Goal: Task Accomplishment & Management: Complete application form

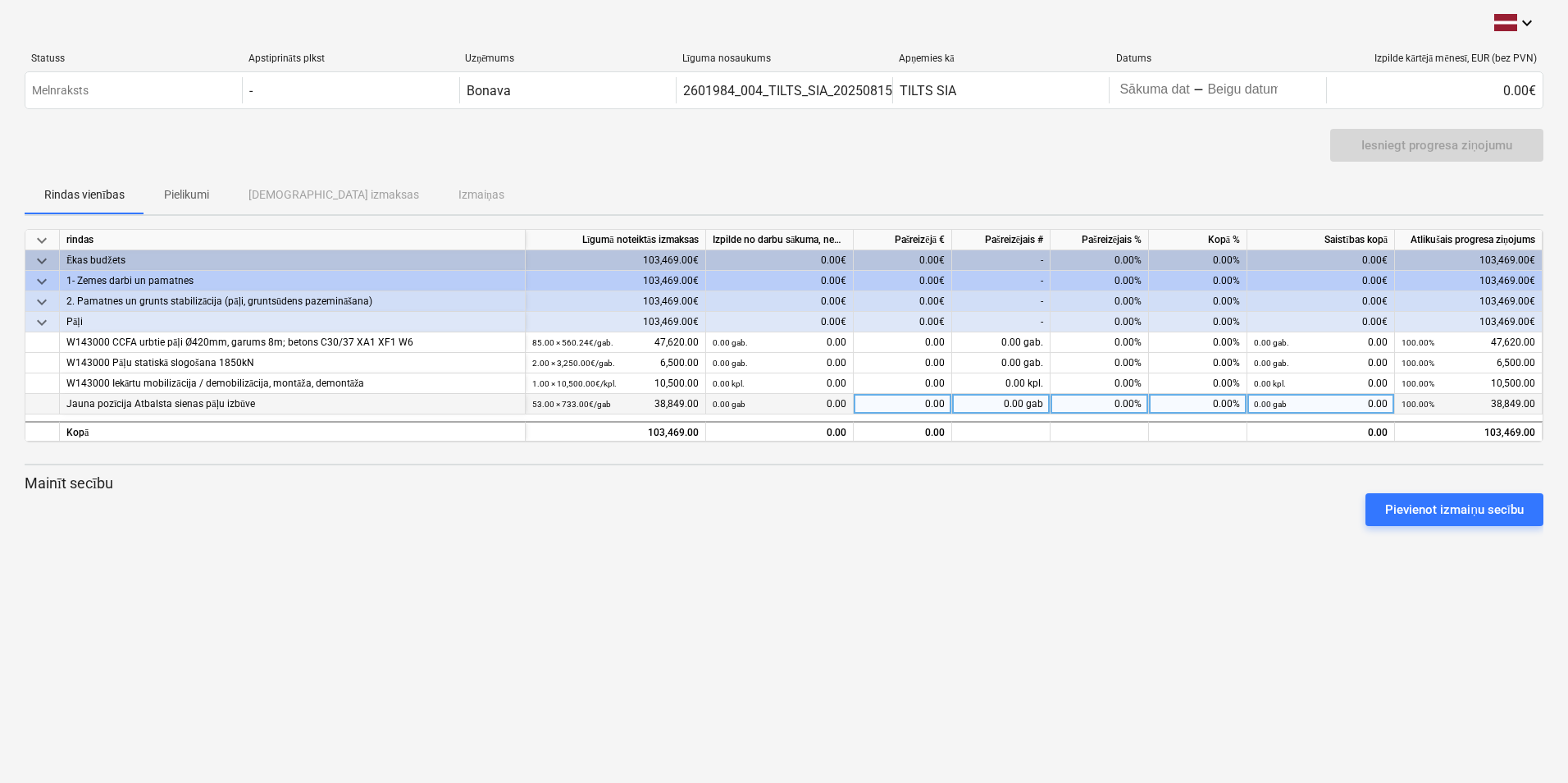
click at [1011, 399] on div "0.00 gab" at bounding box center [1001, 404] width 99 height 21
click at [990, 545] on div "keyboard_arrow_down Statuss Apstiprināts plkst Uzņēmums Līguma nosaukums Apņemi…" at bounding box center [784, 391] width 1568 height 783
click at [1012, 399] on div "0.00 gab" at bounding box center [1001, 404] width 99 height 21
click at [974, 503] on div "Pievienot izmaiņu secību" at bounding box center [784, 509] width 1532 height 46
drag, startPoint x: 989, startPoint y: 398, endPoint x: 1068, endPoint y: 406, distance: 79.4
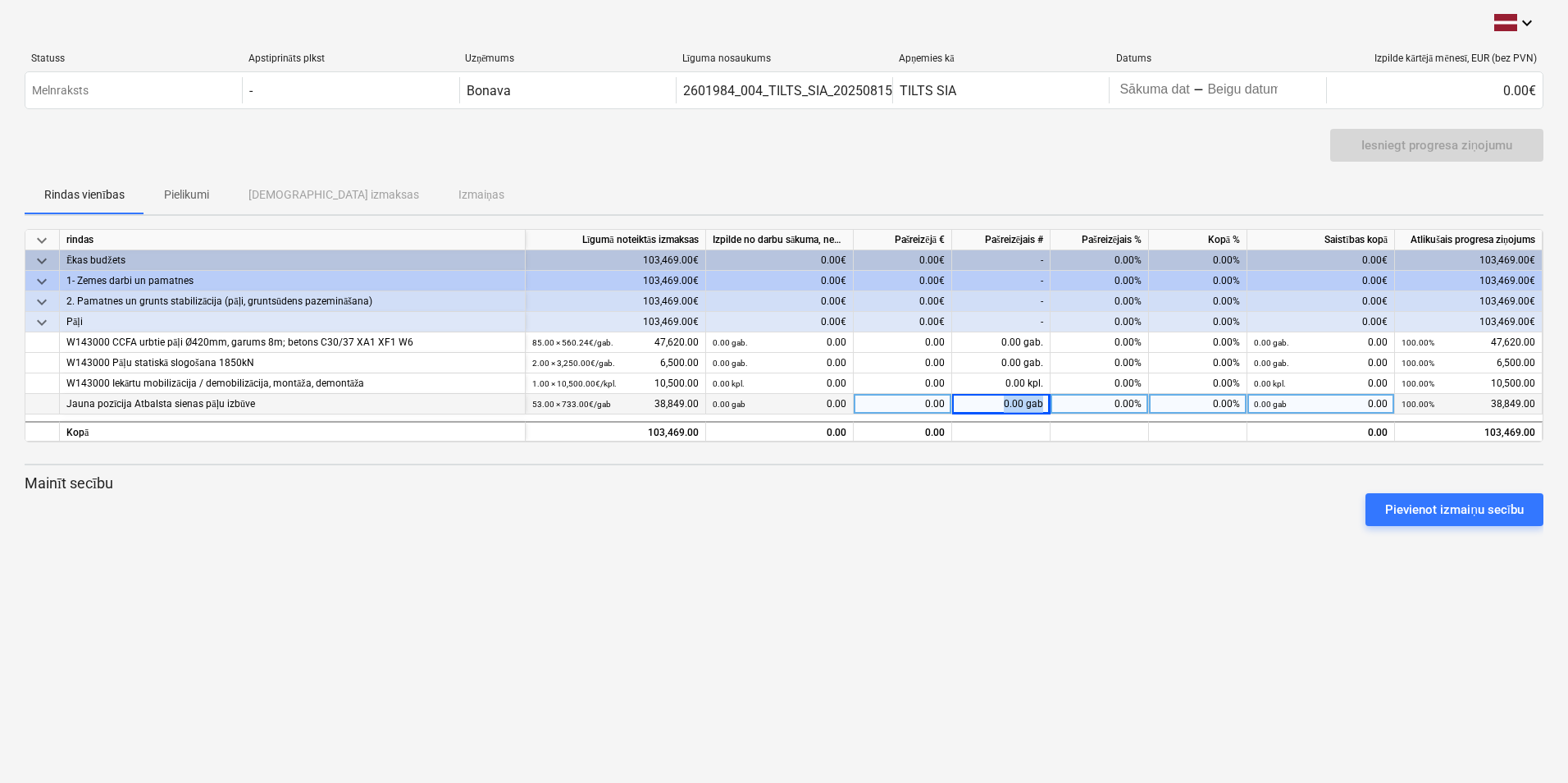
click at [0, 0] on div "Jauna pozīcija Atbalsta sienas pāļu izbūve 53.00 × 733.00€ / gab 38,849.00 0.00…" at bounding box center [0, 0] width 0 height 0
drag, startPoint x: 994, startPoint y: 553, endPoint x: 958, endPoint y: 538, distance: 39.0
click at [979, 548] on div "keyboard_arrow_down Statuss Apstiprināts plkst Uzņēmums Līguma nosaukums Apņemi…" at bounding box center [784, 391] width 1568 height 783
click at [1002, 407] on div "0.00 gab" at bounding box center [1001, 404] width 99 height 21
type input "44"
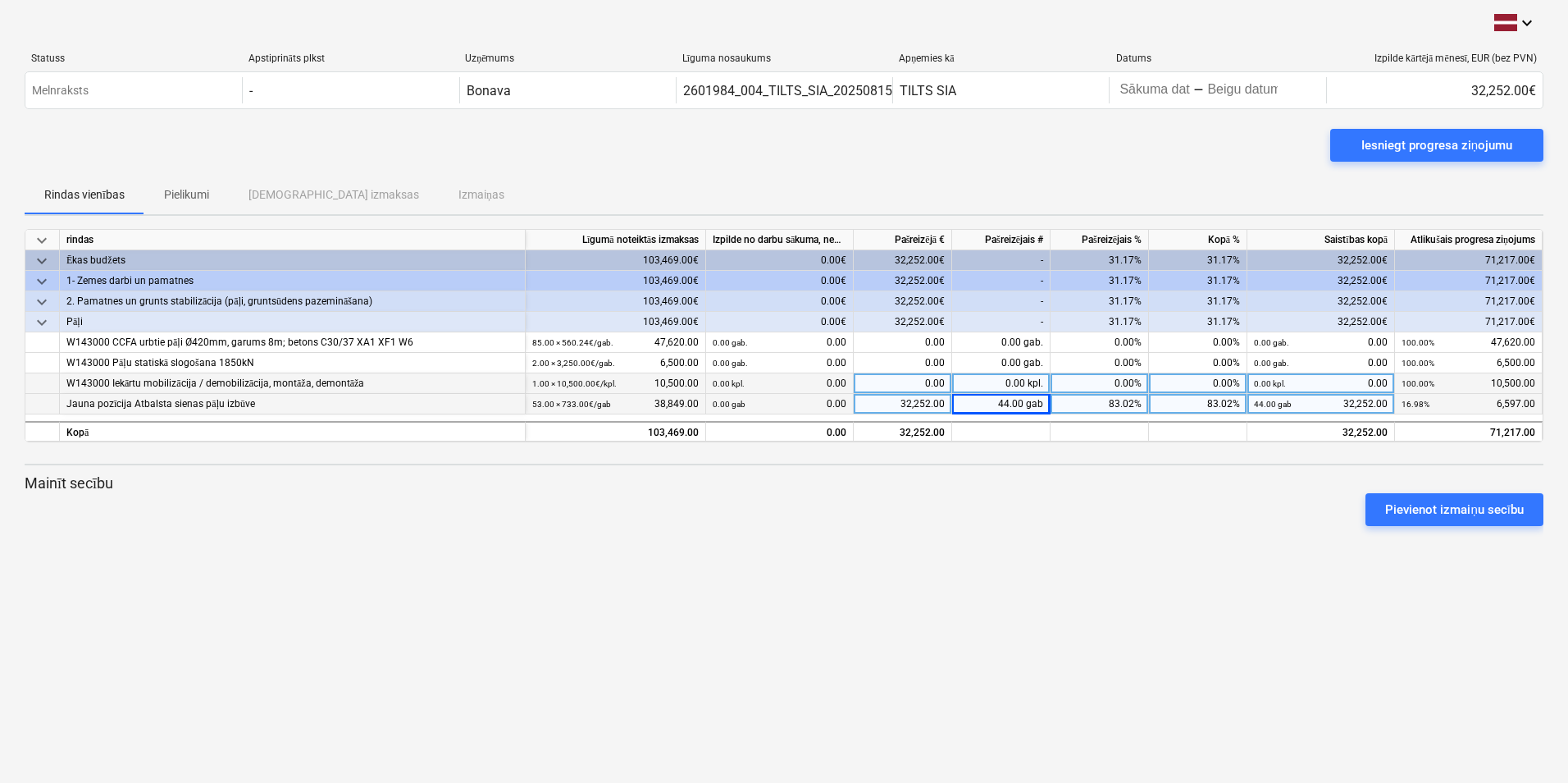
click at [1010, 384] on div "0.00 kpl." at bounding box center [1001, 383] width 99 height 21
type input "0,5"
click at [961, 505] on div "Pievienot izmaiņu secību" at bounding box center [784, 509] width 1532 height 46
click at [1027, 389] on div "0.00 kpl." at bounding box center [1001, 383] width 99 height 21
click at [1031, 380] on input at bounding box center [1001, 383] width 98 height 20
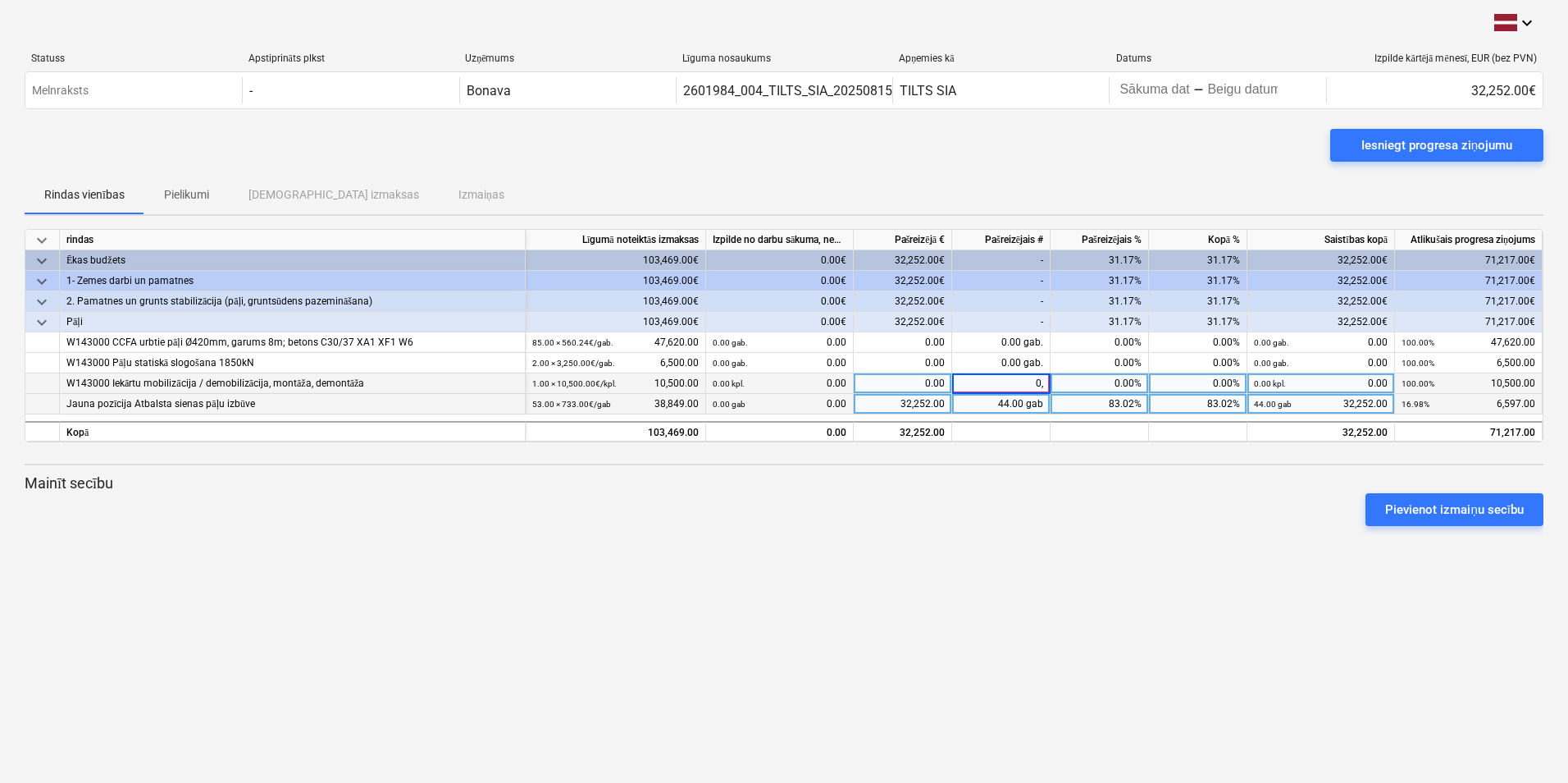
type input "0,5"
click at [1020, 377] on div "0.00 kpl." at bounding box center [1001, 383] width 99 height 21
type input "0.5"
click at [970, 505] on div "Pievienot izmaiņu secību" at bounding box center [784, 509] width 1532 height 46
click at [965, 489] on div "Pievienot izmaiņu secību" at bounding box center [784, 509] width 1532 height 46
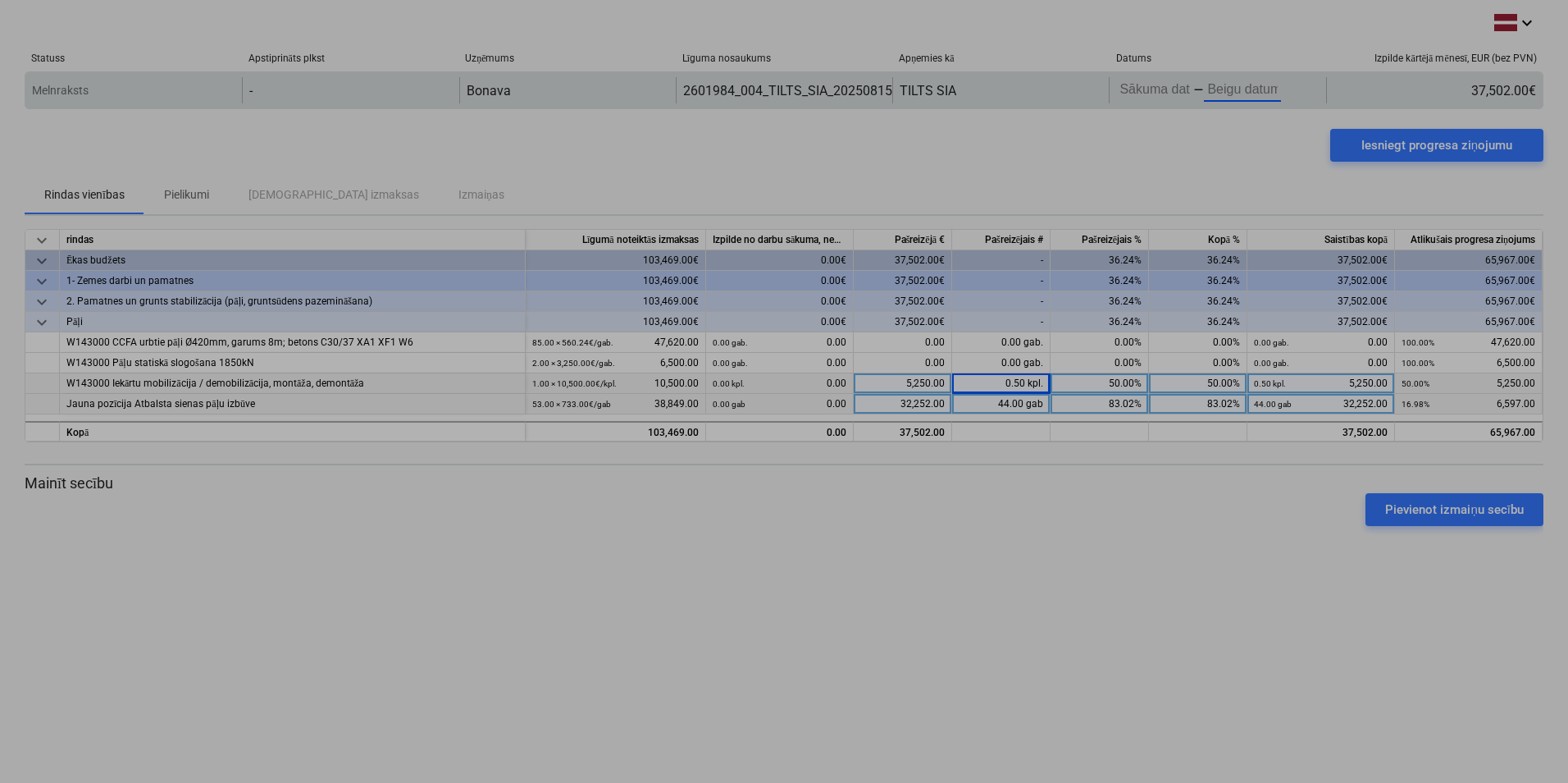
click at [1224, 94] on body "keyboard_arrow_down Statuss Apstiprināts plkst Uzņēmums Līguma nosaukums Apņemi…" at bounding box center [784, 391] width 1568 height 783
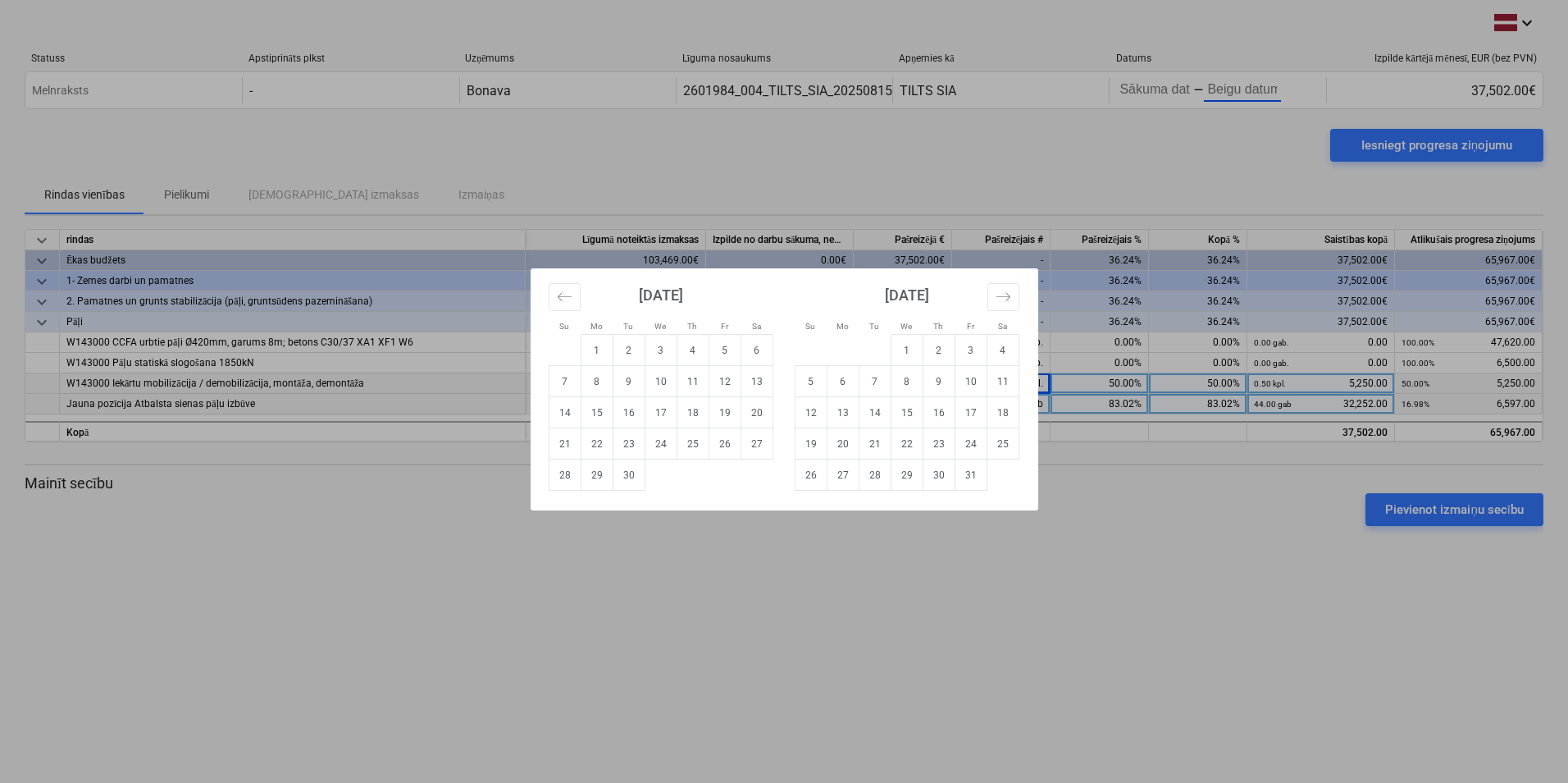
drag, startPoint x: 825, startPoint y: 284, endPoint x: 794, endPoint y: 283, distance: 31.0
click at [795, 283] on div "[DATE]" at bounding box center [908, 301] width 225 height 65
click at [547, 299] on div "[DATE] 1 2 3 4 5 6 7 8 9 10 11 12 13 14 15 16 17 18 19 20 21 22 23 24 25 26 27 …" at bounding box center [661, 380] width 246 height 223
click at [557, 302] on icon "Move backward to switch to the previous month." at bounding box center [565, 297] width 16 height 16
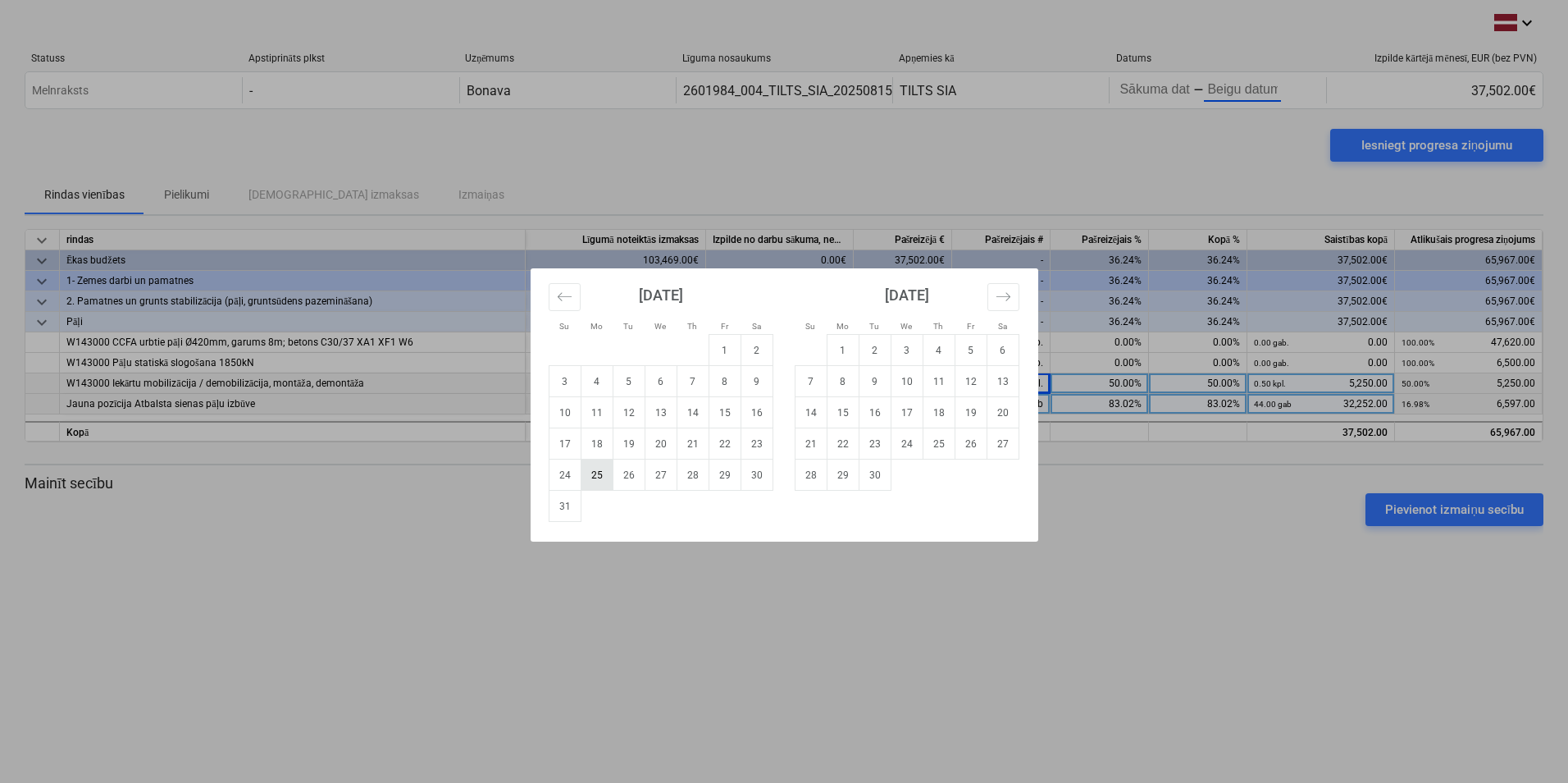
click at [593, 468] on td "25" at bounding box center [596, 475] width 32 height 31
type input "[DATE]"
click at [575, 511] on td "31" at bounding box center [565, 506] width 32 height 31
type input "[DATE]"
click at [601, 479] on td "25" at bounding box center [596, 475] width 32 height 31
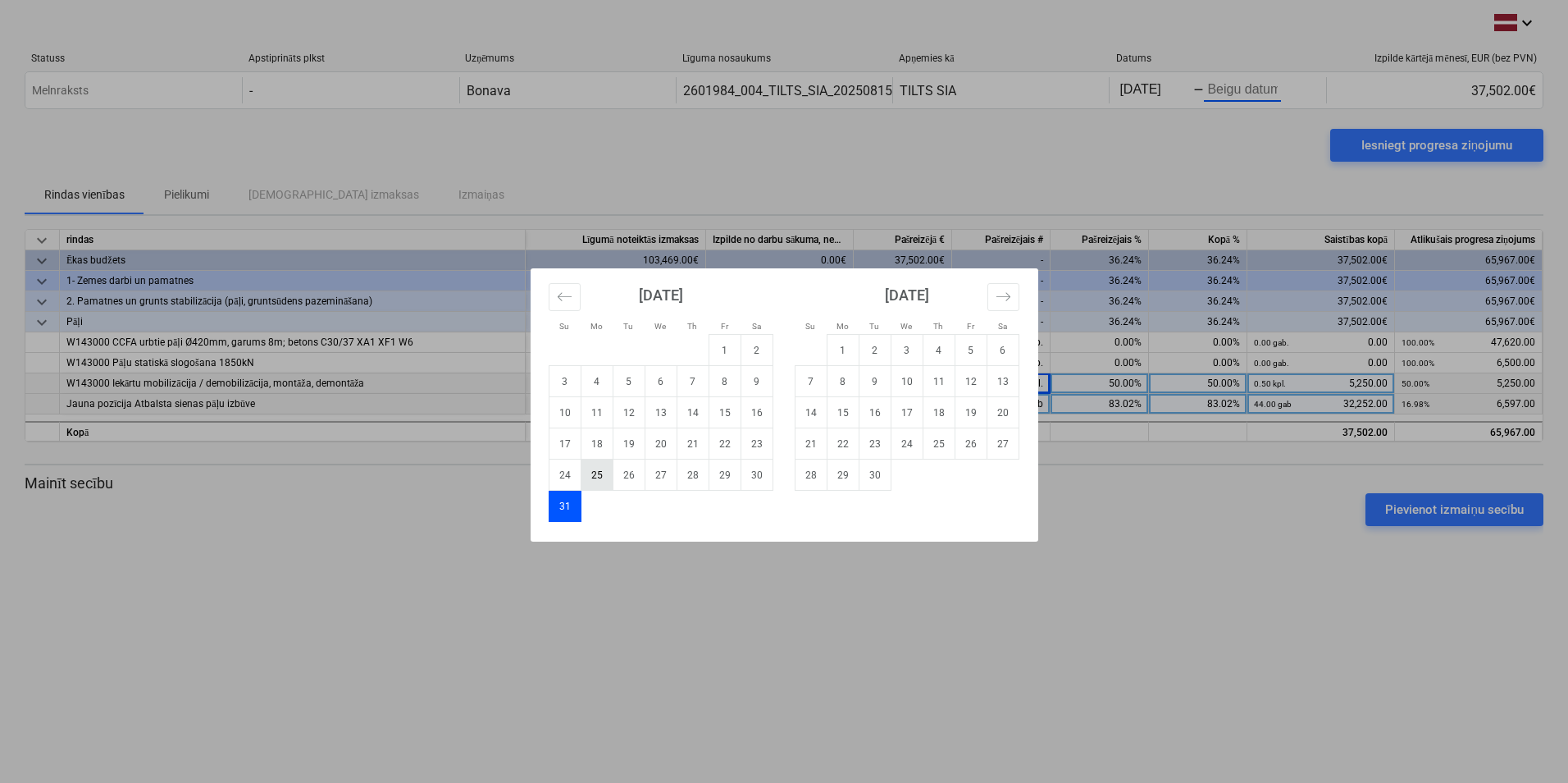
type input "[DATE]"
click at [565, 509] on td "31" at bounding box center [565, 506] width 32 height 31
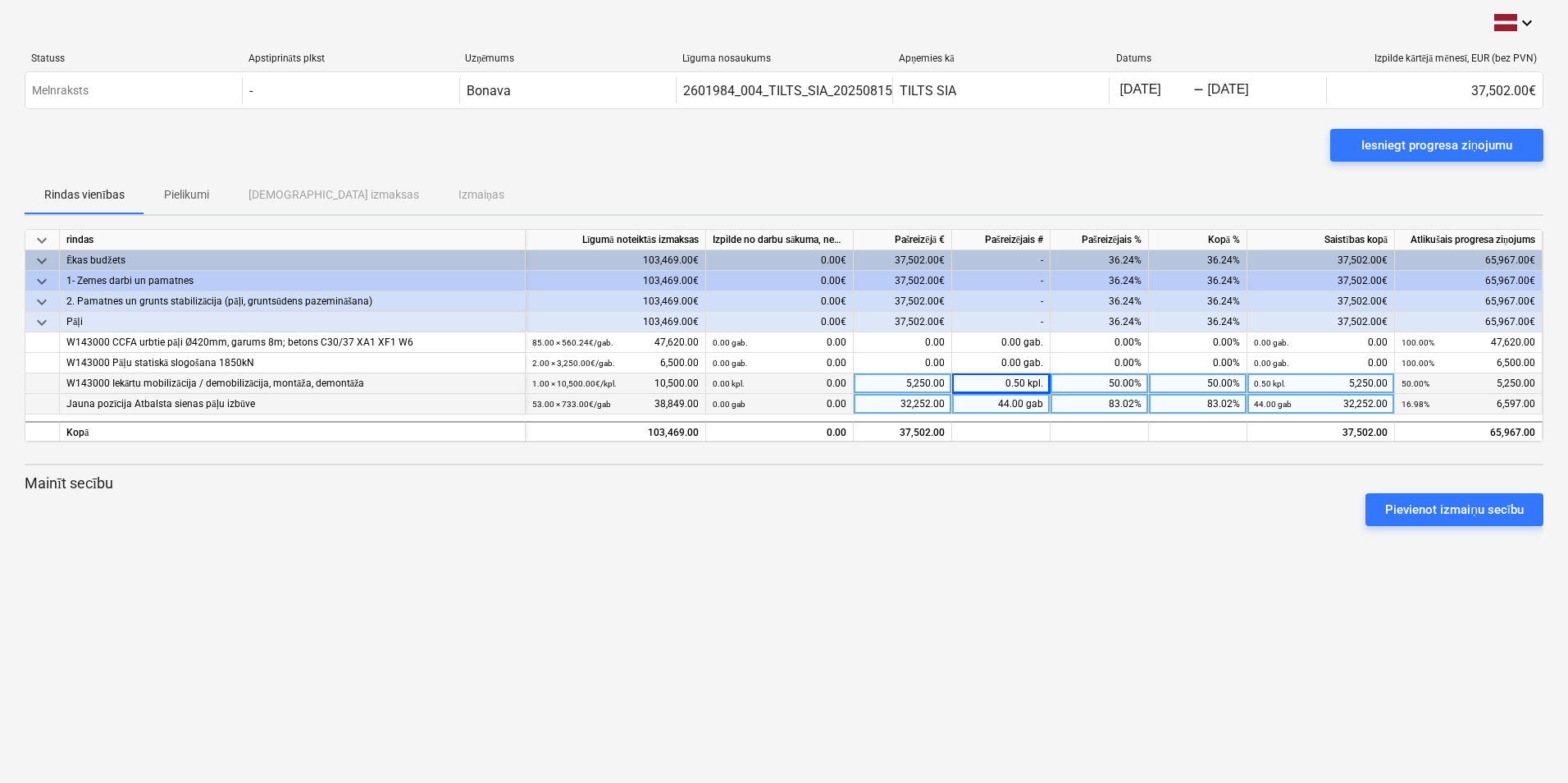
drag, startPoint x: 1260, startPoint y: 592, endPoint x: 1252, endPoint y: 587, distance: 9.4
click at [1259, 591] on div "keyboard_arrow_down Statuss Apstiprināts plkst Uzņēmums Līguma nosaukums Apņemi…" at bounding box center [784, 391] width 1568 height 783
click at [1417, 159] on button "Iesniegt progresa ziņojumu" at bounding box center [1437, 146] width 213 height 33
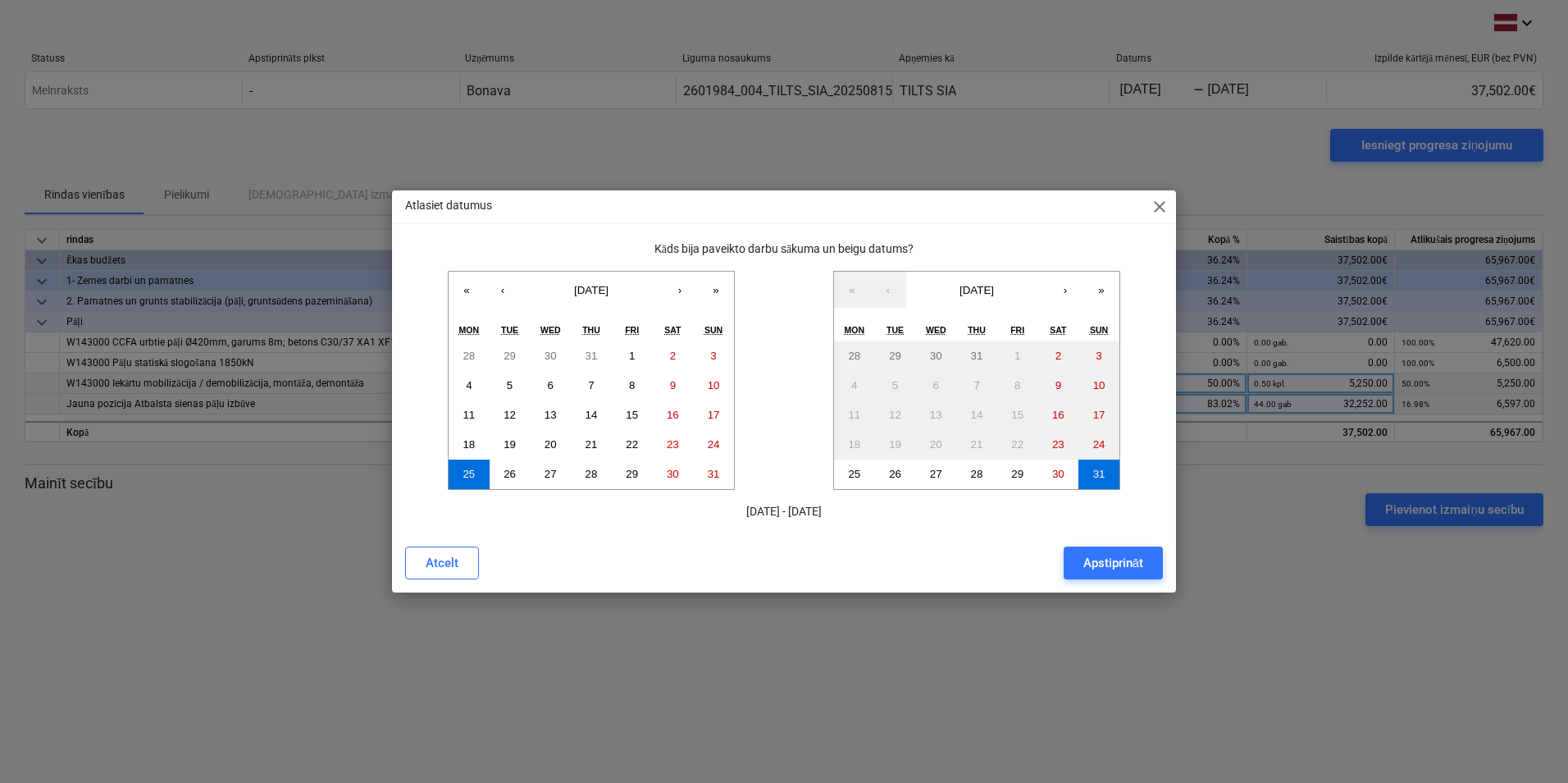
click at [1106, 571] on div "Apstiprināt" at bounding box center [1113, 563] width 60 height 22
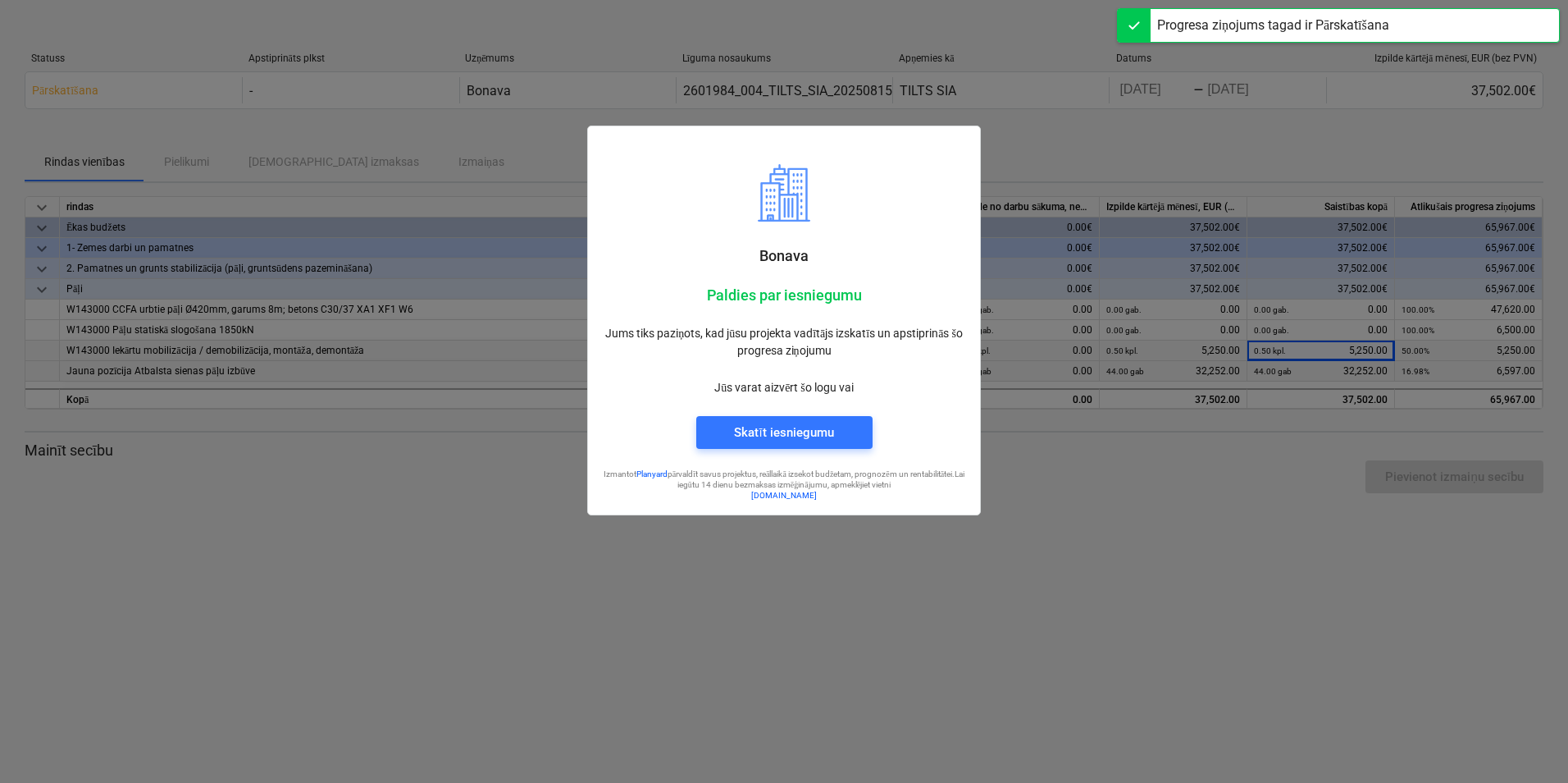
click at [1206, 544] on div at bounding box center [784, 391] width 1568 height 783
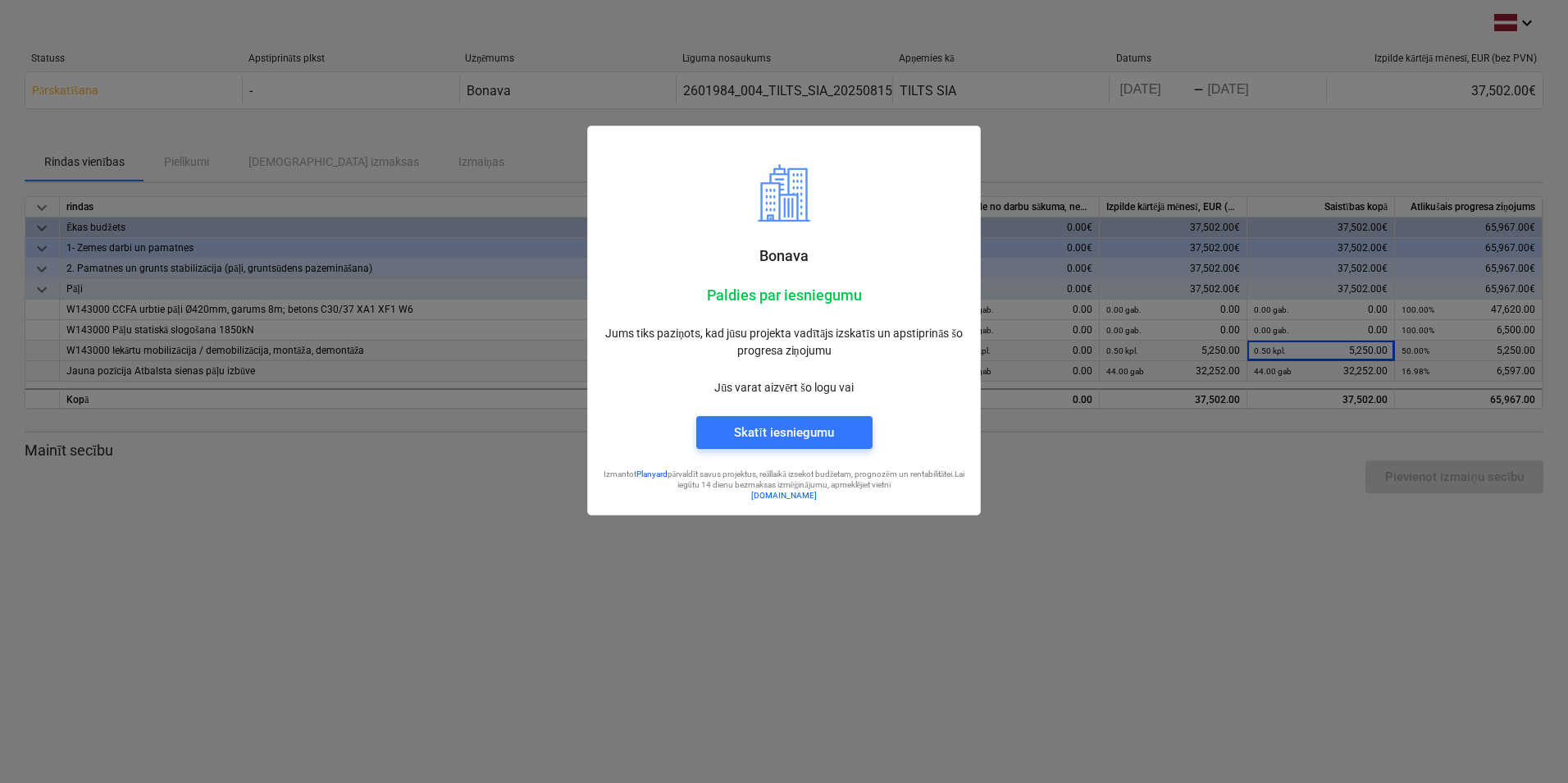
drag, startPoint x: 1004, startPoint y: 543, endPoint x: 949, endPoint y: 547, distance: 55.1
click at [998, 543] on div at bounding box center [784, 391] width 1568 height 783
click at [823, 436] on div "Skatīt iesniegumu" at bounding box center [784, 433] width 100 height 22
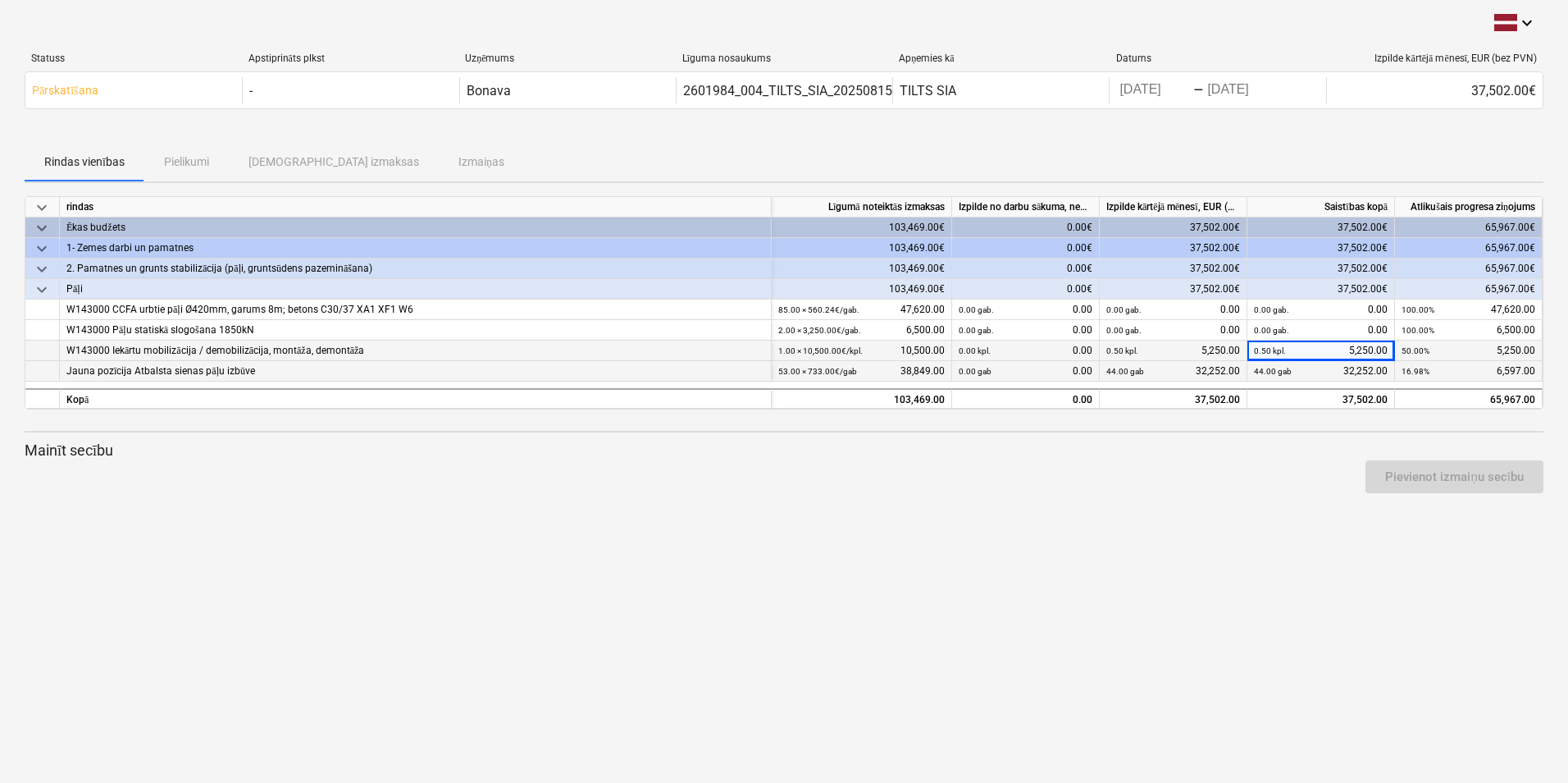
drag, startPoint x: 1009, startPoint y: 604, endPoint x: 1018, endPoint y: 606, distance: 9.2
click at [1010, 606] on div "keyboard_arrow_down Statuss Apstiprināts plkst Uzņēmums Līguma nosaukums Apņemi…" at bounding box center [784, 391] width 1568 height 783
